Goal: Check status: Check status

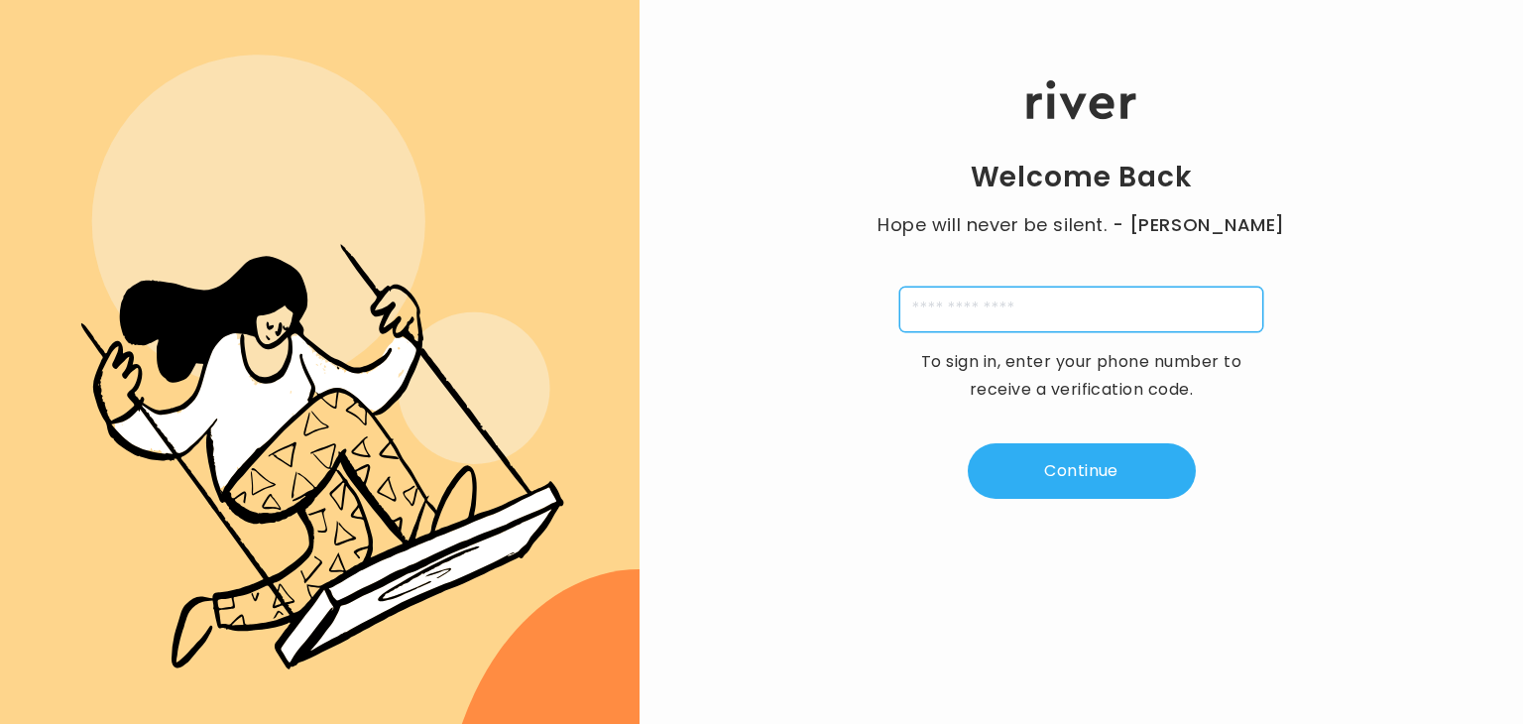
click at [997, 301] on input "tel" at bounding box center [1081, 309] width 364 height 46
type input "**********"
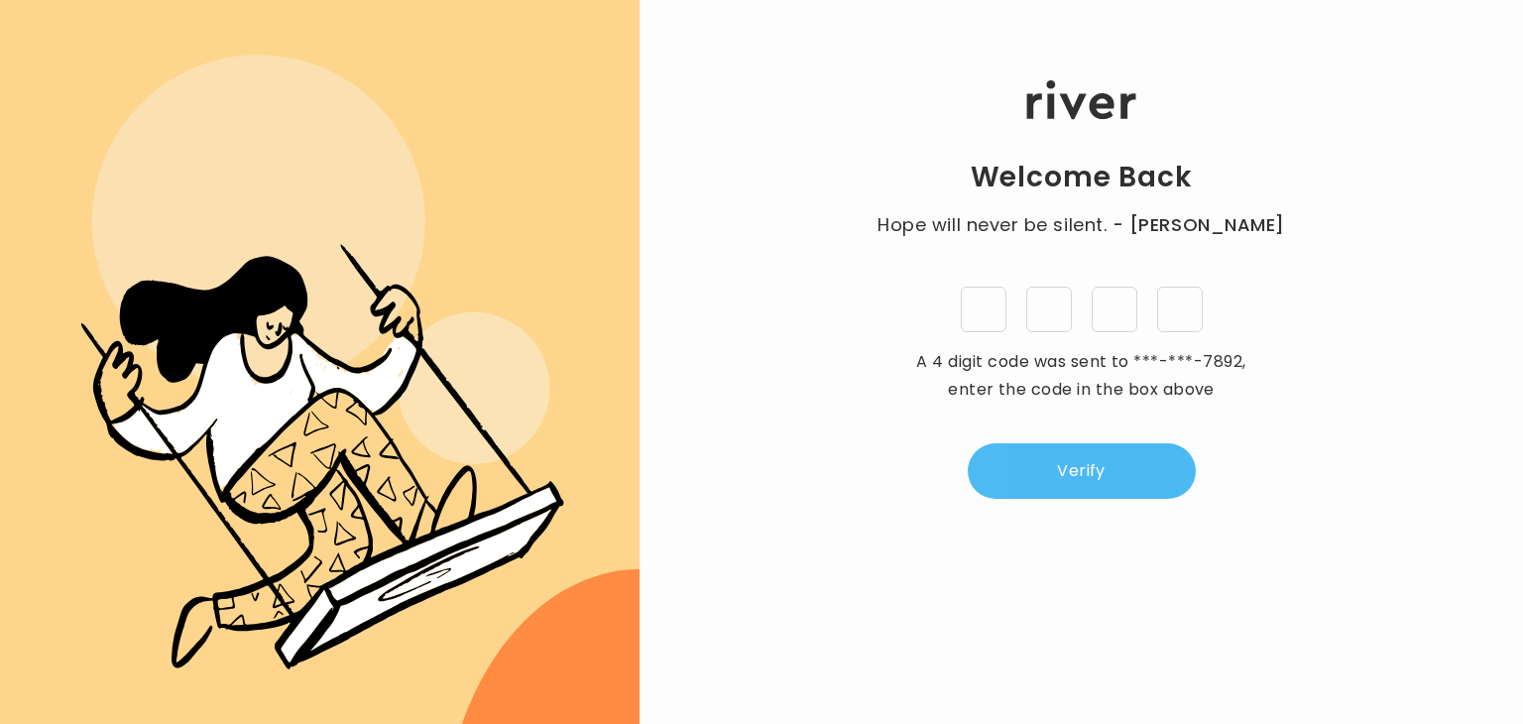
type input "*"
click at [1081, 479] on button "Verify" at bounding box center [1082, 471] width 228 height 56
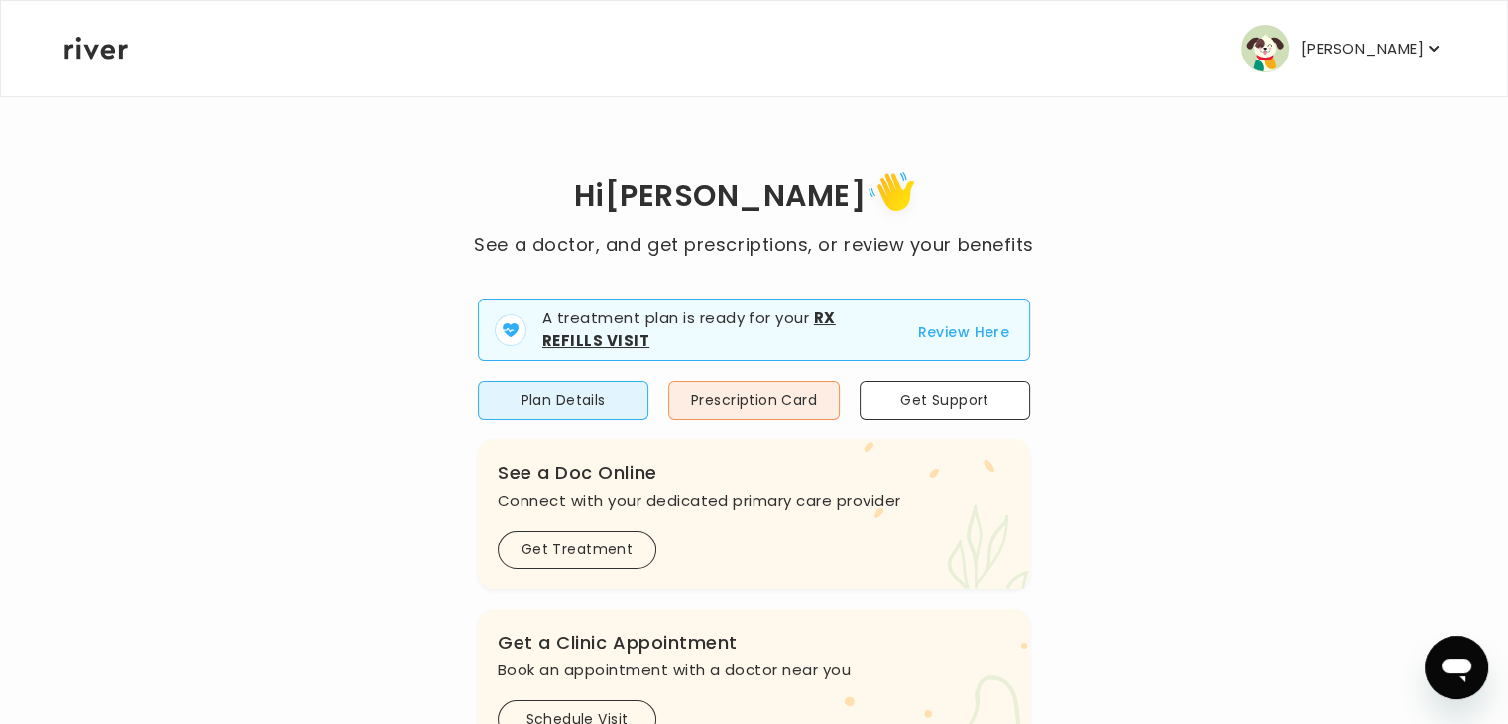
click at [951, 329] on button "Review Here" at bounding box center [963, 332] width 92 height 24
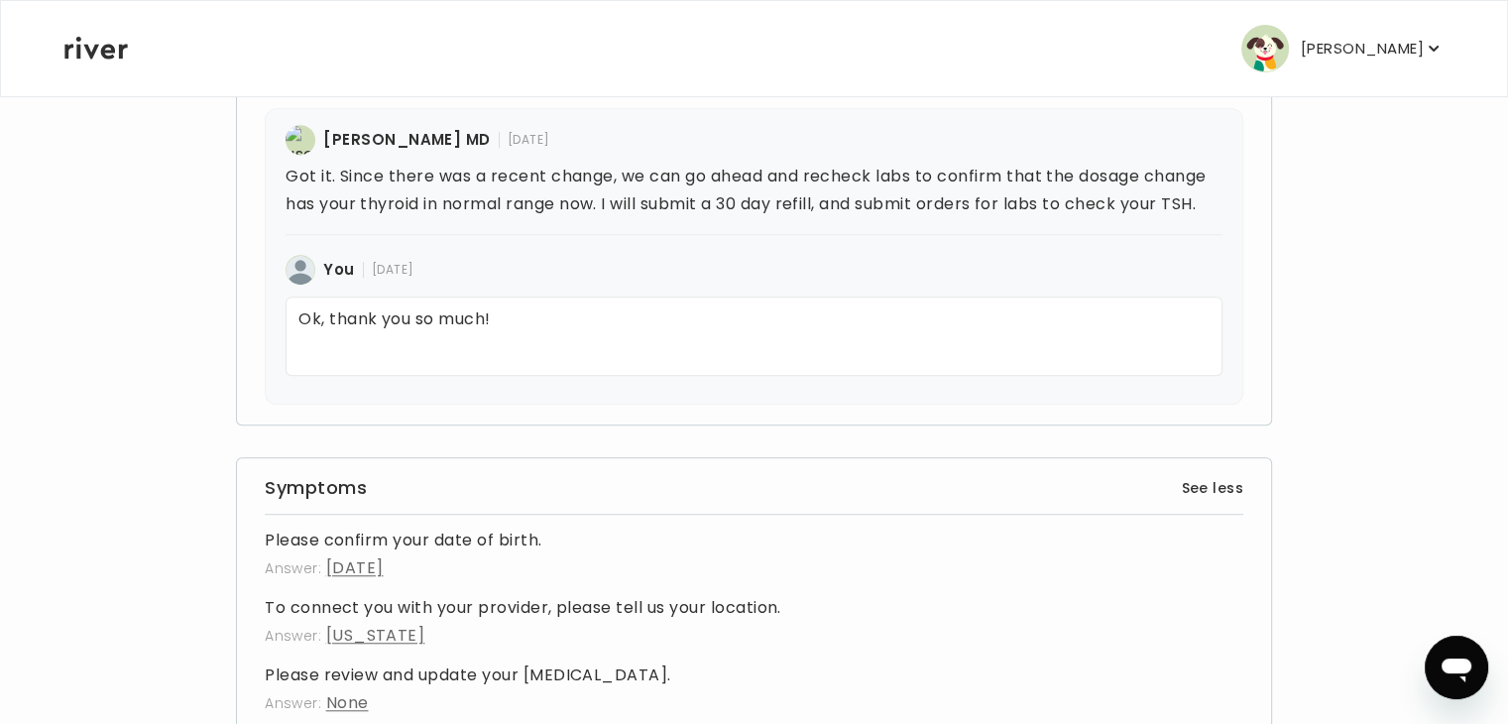
scroll to position [1347, 0]
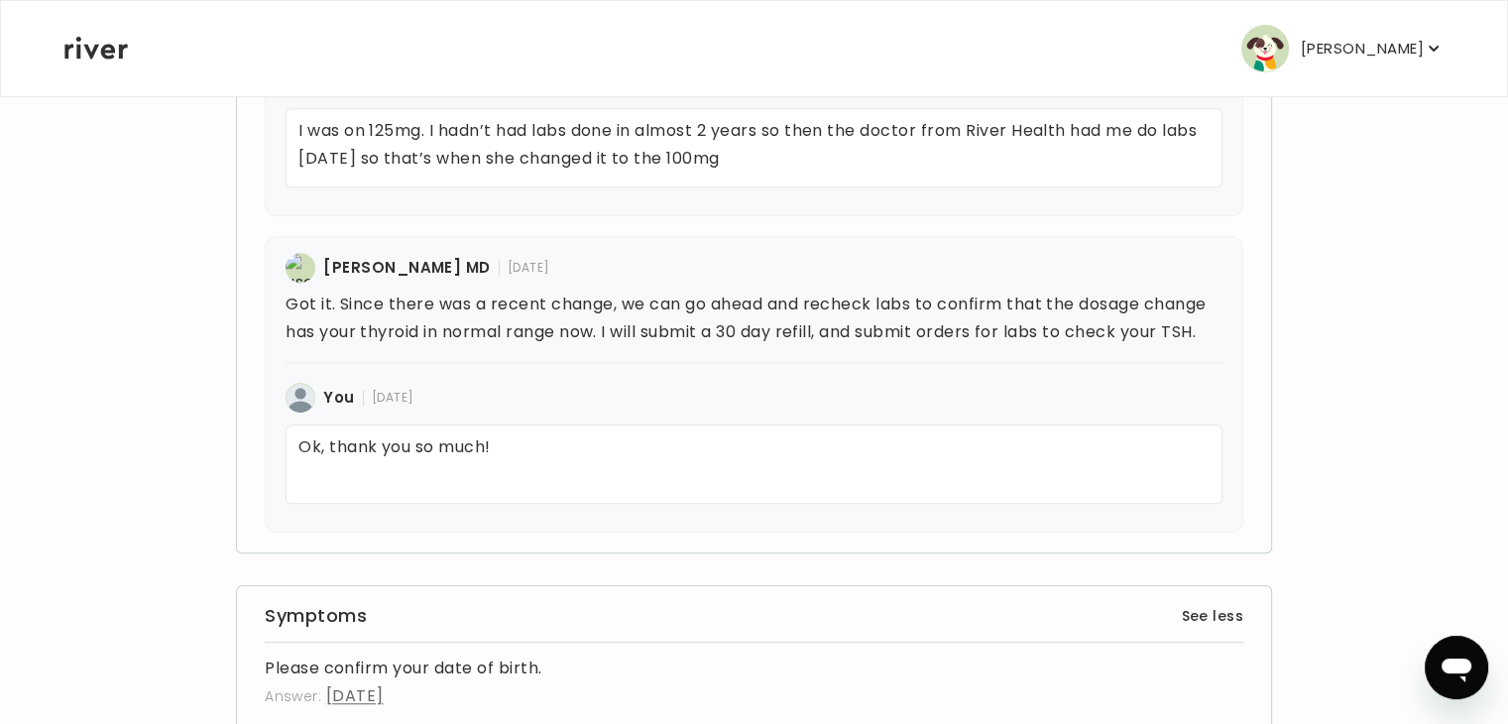
click at [516, 446] on p "Ok, thank you so much!" at bounding box center [754, 463] width 937 height 79
click at [487, 461] on p "Ok, thank you so much!" at bounding box center [754, 463] width 937 height 79
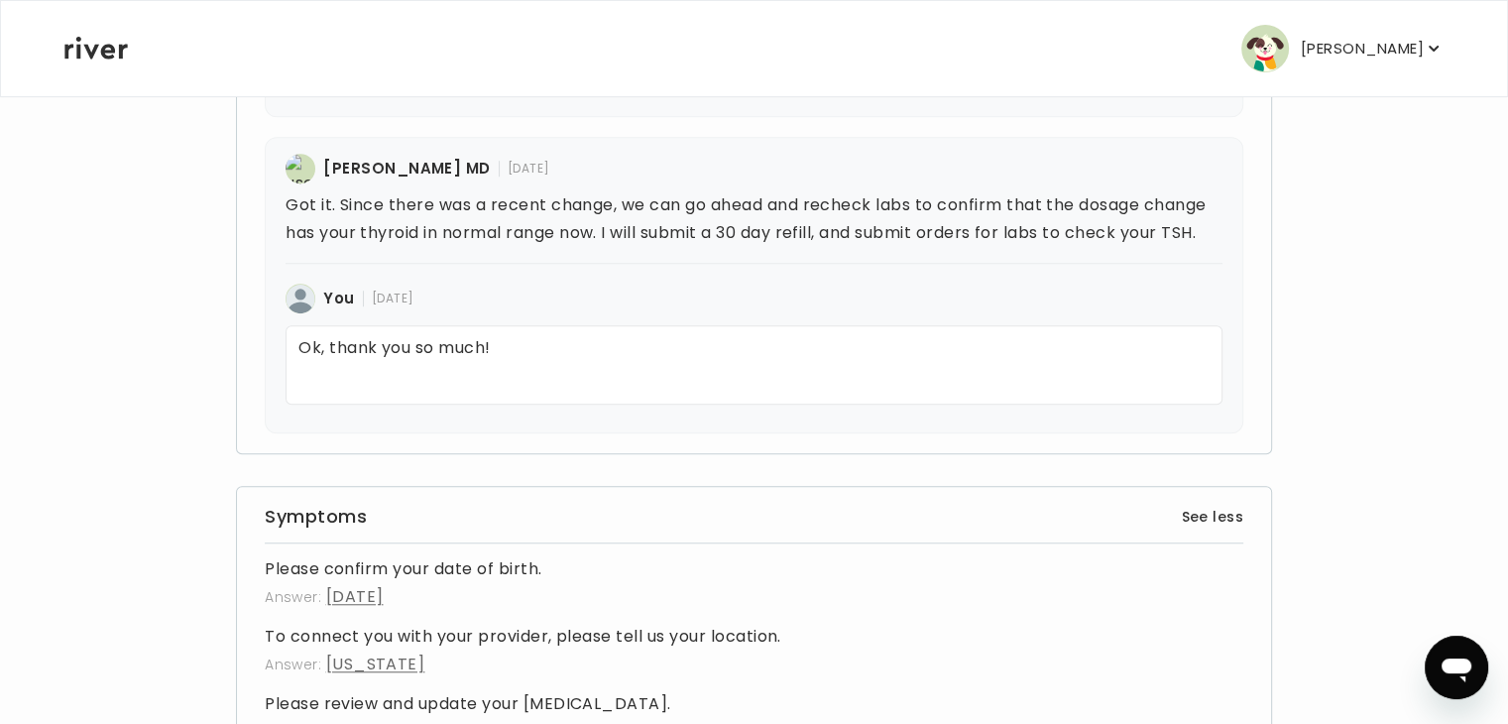
scroll to position [1843, 0]
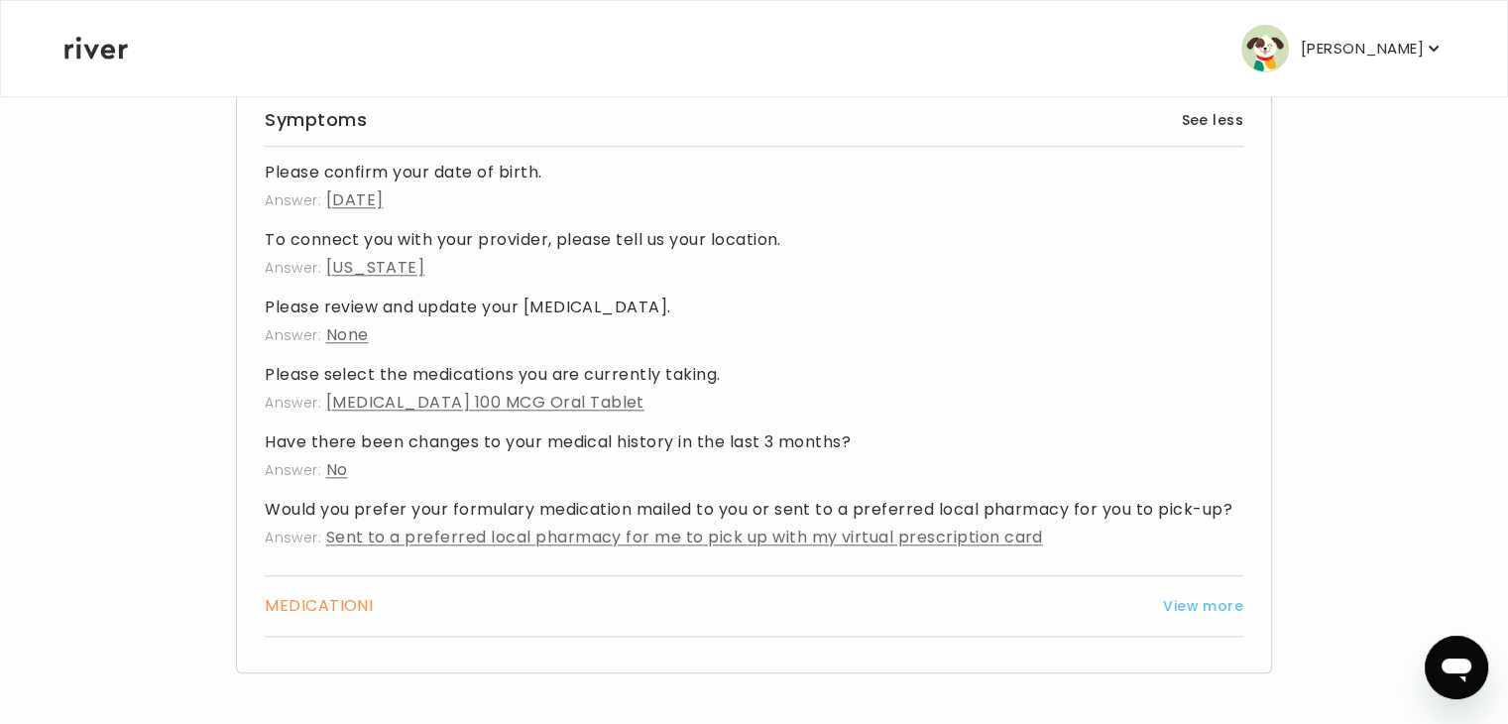
click at [1202, 599] on button "View more" at bounding box center [1203, 606] width 80 height 24
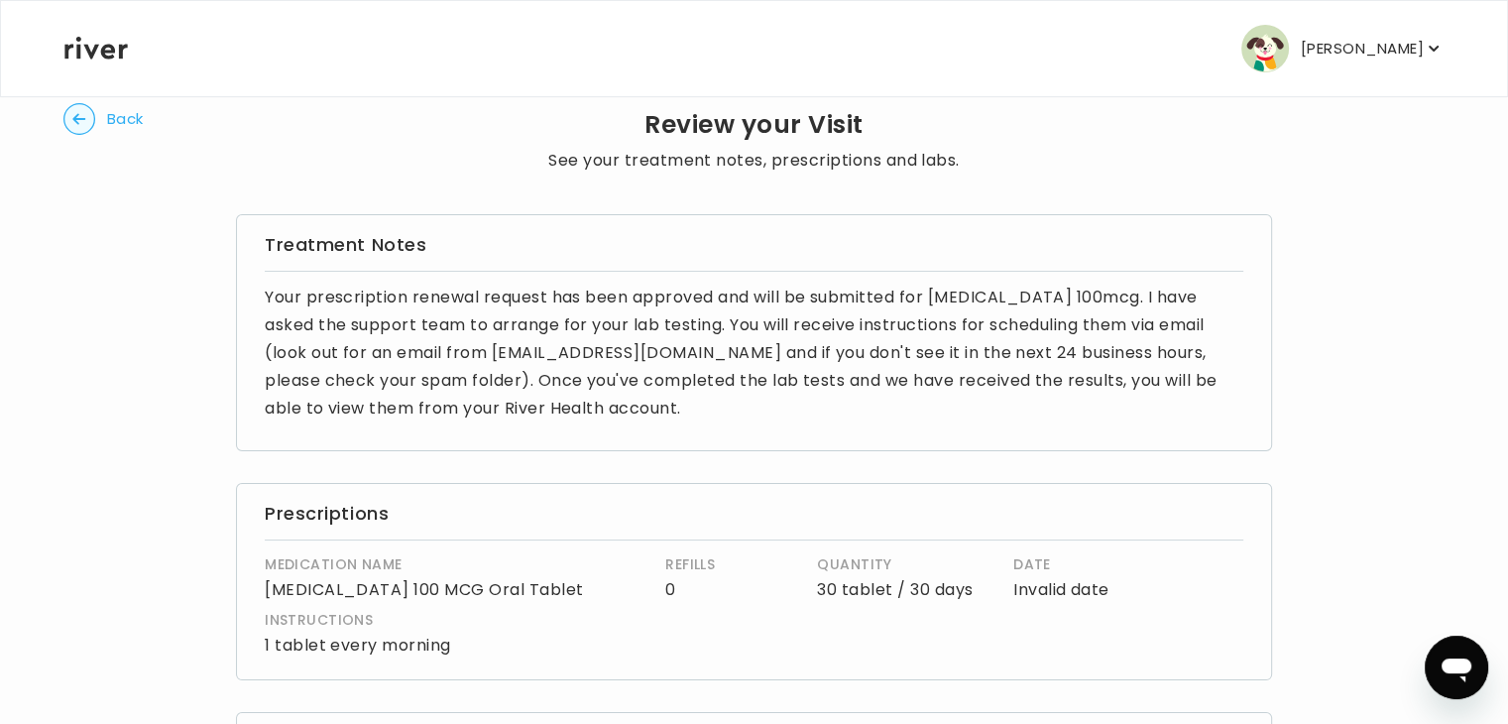
scroll to position [0, 0]
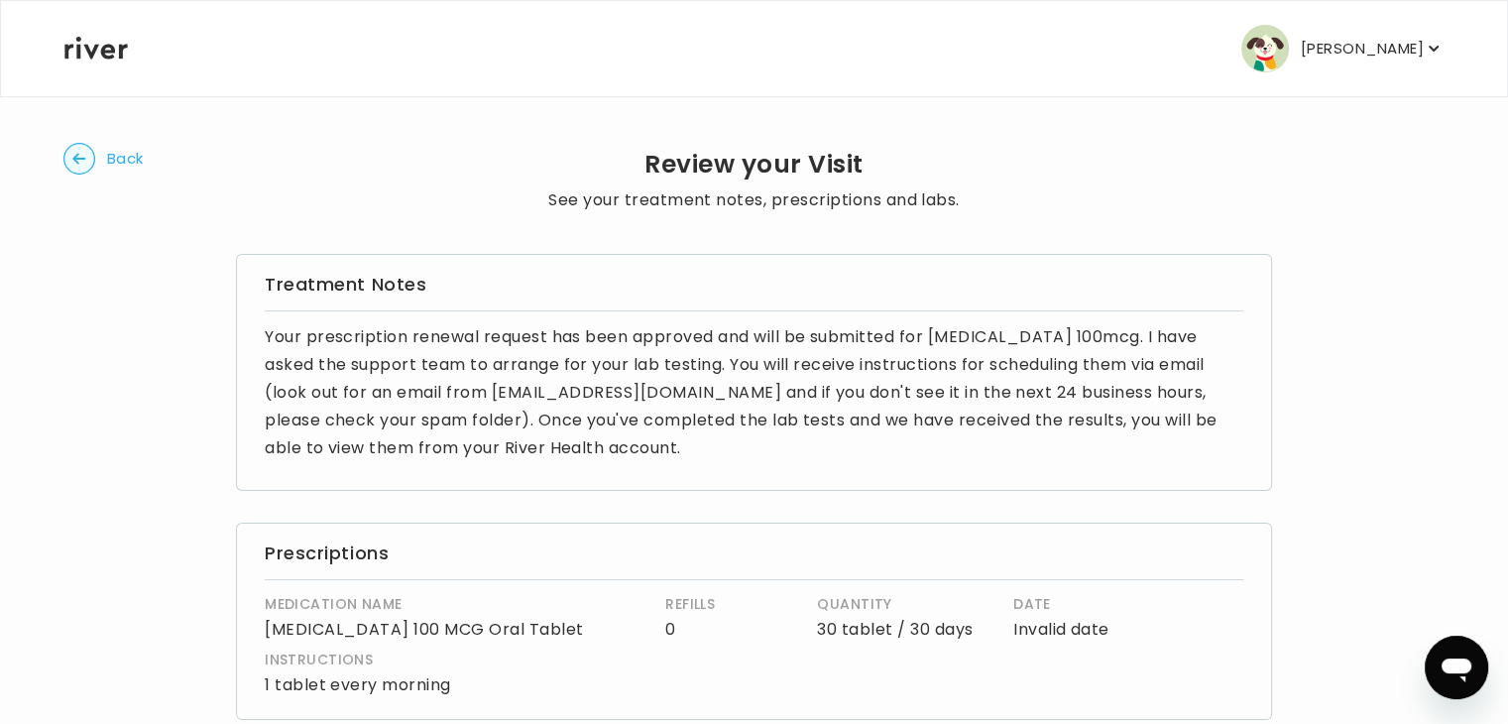
click at [64, 150] on icon "button" at bounding box center [79, 159] width 32 height 32
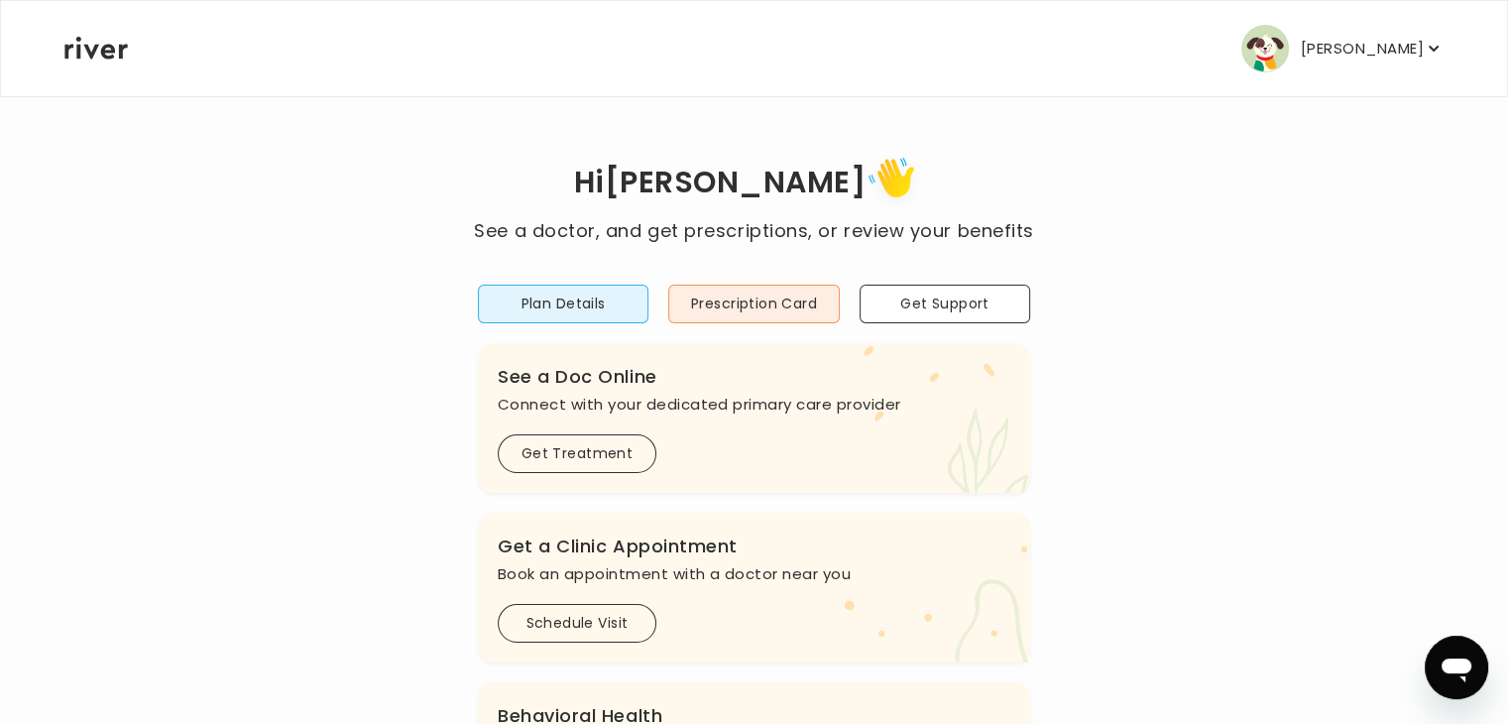
click at [108, 49] on icon at bounding box center [95, 48] width 63 height 23
click at [1388, 53] on p "[PERSON_NAME]" at bounding box center [1362, 49] width 123 height 28
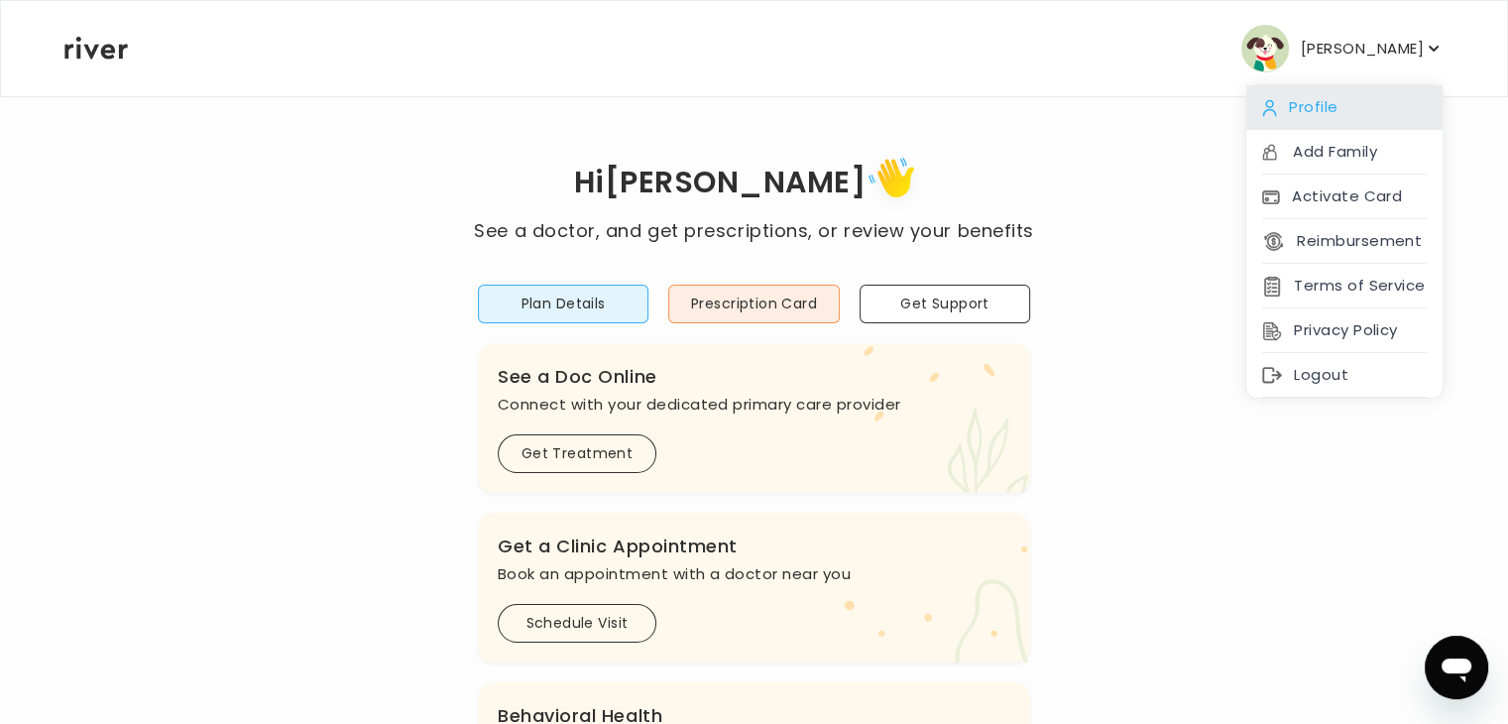
click at [1292, 102] on div "Profile" at bounding box center [1344, 107] width 196 height 45
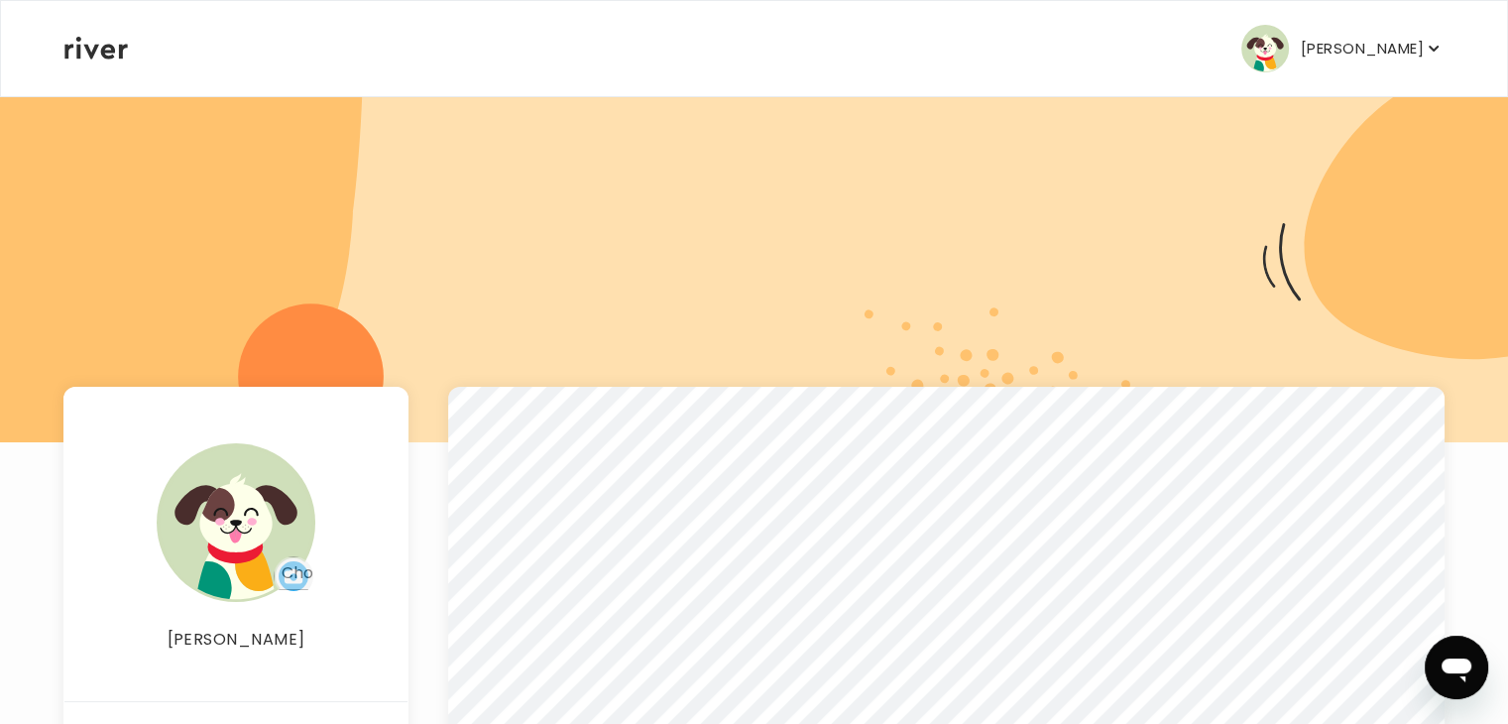
click at [1414, 57] on p "[PERSON_NAME]" at bounding box center [1362, 49] width 123 height 28
drag, startPoint x: 996, startPoint y: 243, endPoint x: 978, endPoint y: 237, distance: 18.8
click at [995, 243] on div at bounding box center [754, 268] width 1508 height 347
click at [83, 43] on icon at bounding box center [95, 48] width 63 height 23
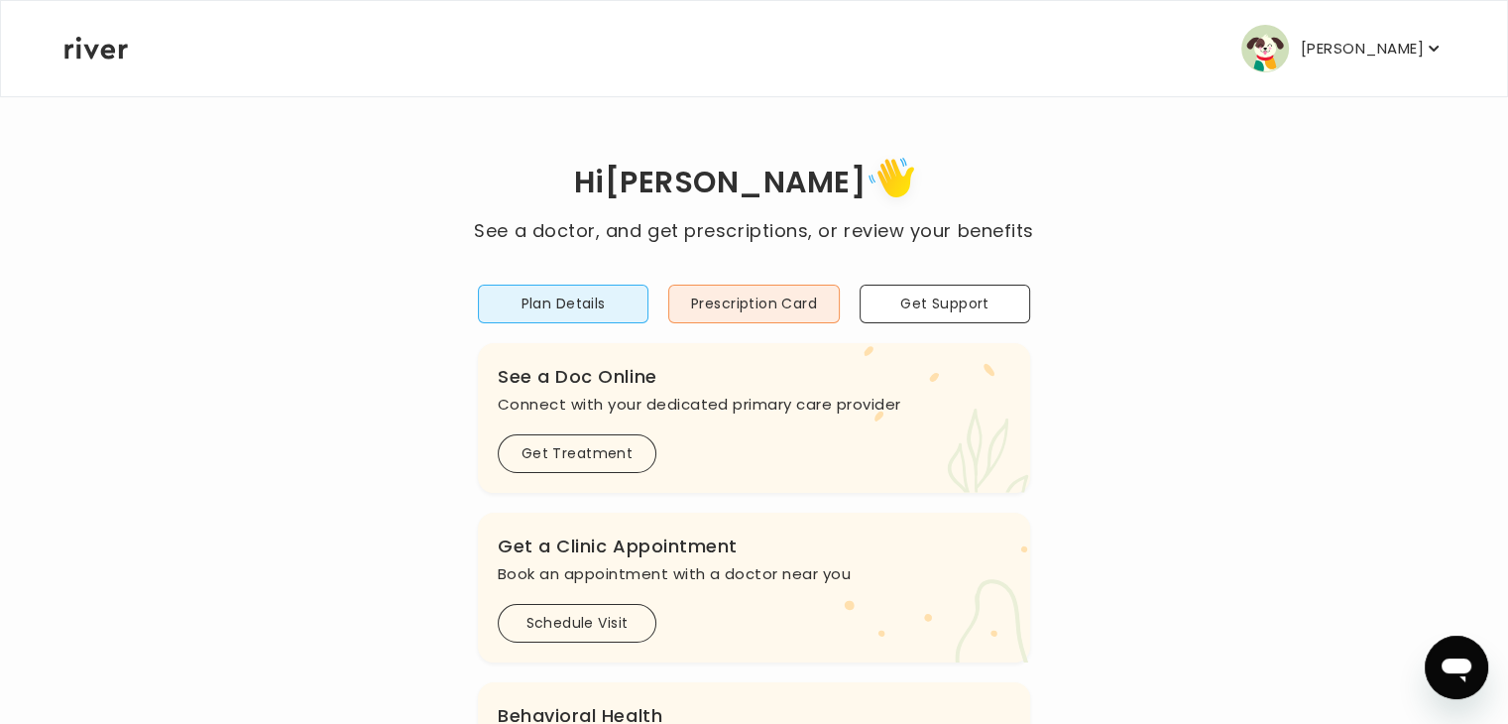
click at [83, 43] on icon at bounding box center [95, 48] width 63 height 23
click at [92, 57] on icon at bounding box center [95, 48] width 63 height 23
